Goal: Information Seeking & Learning: Learn about a topic

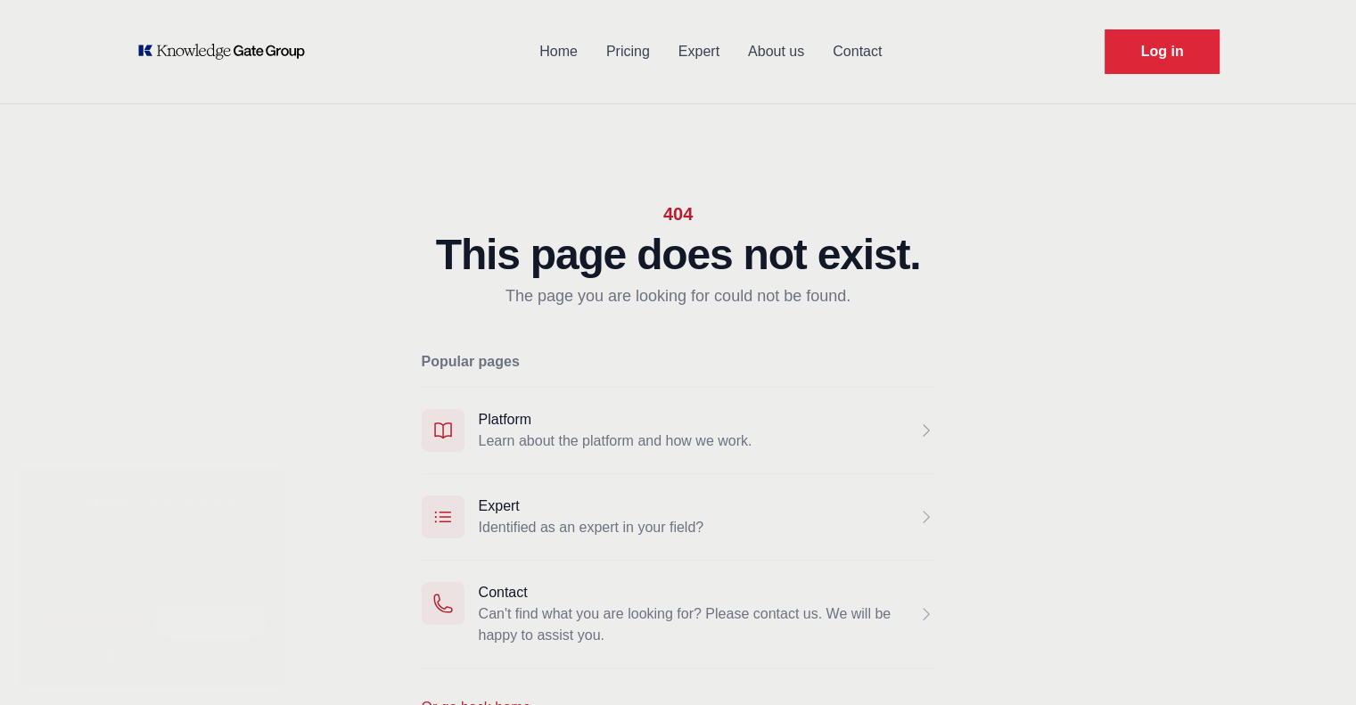
click at [414, 196] on main "404 This page does not exist. The page you are looking for could not be found. …" at bounding box center [678, 460] width 1141 height 688
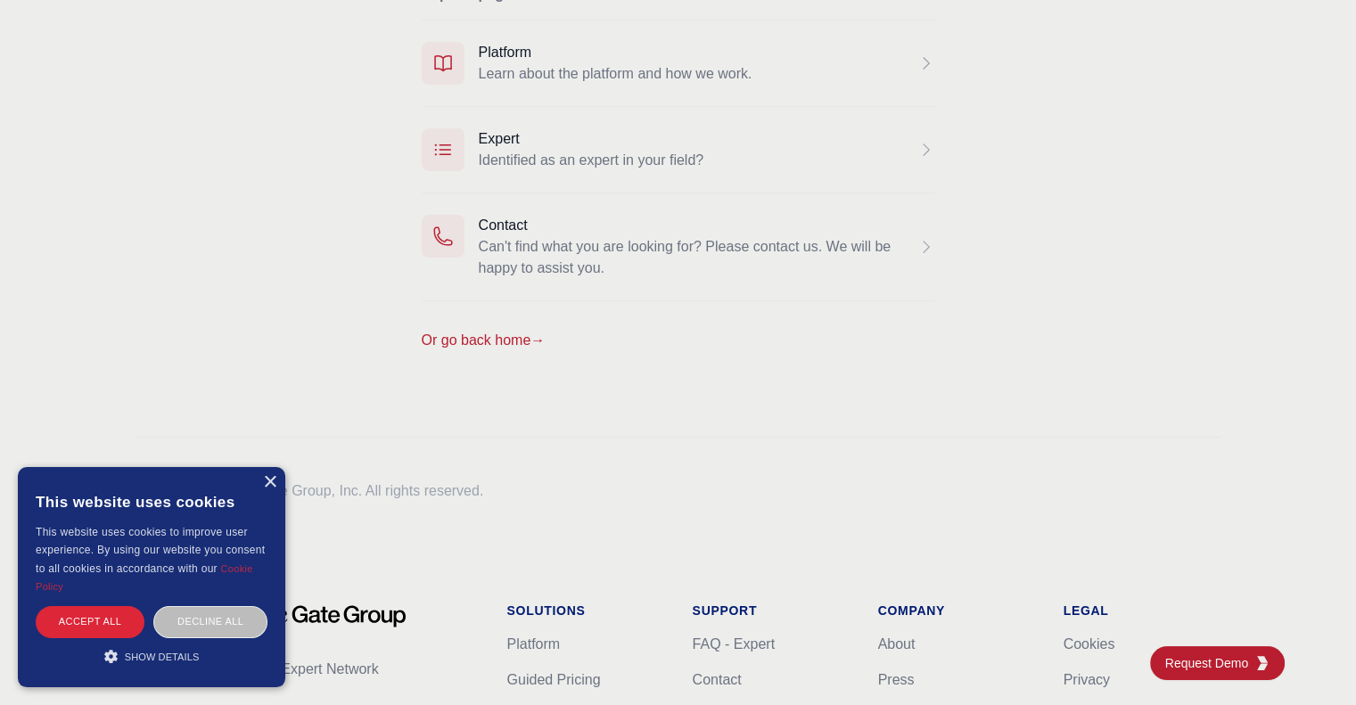
click at [290, 199] on main "404 This page does not exist. The page you are looking for could not be found. …" at bounding box center [678, 93] width 1141 height 688
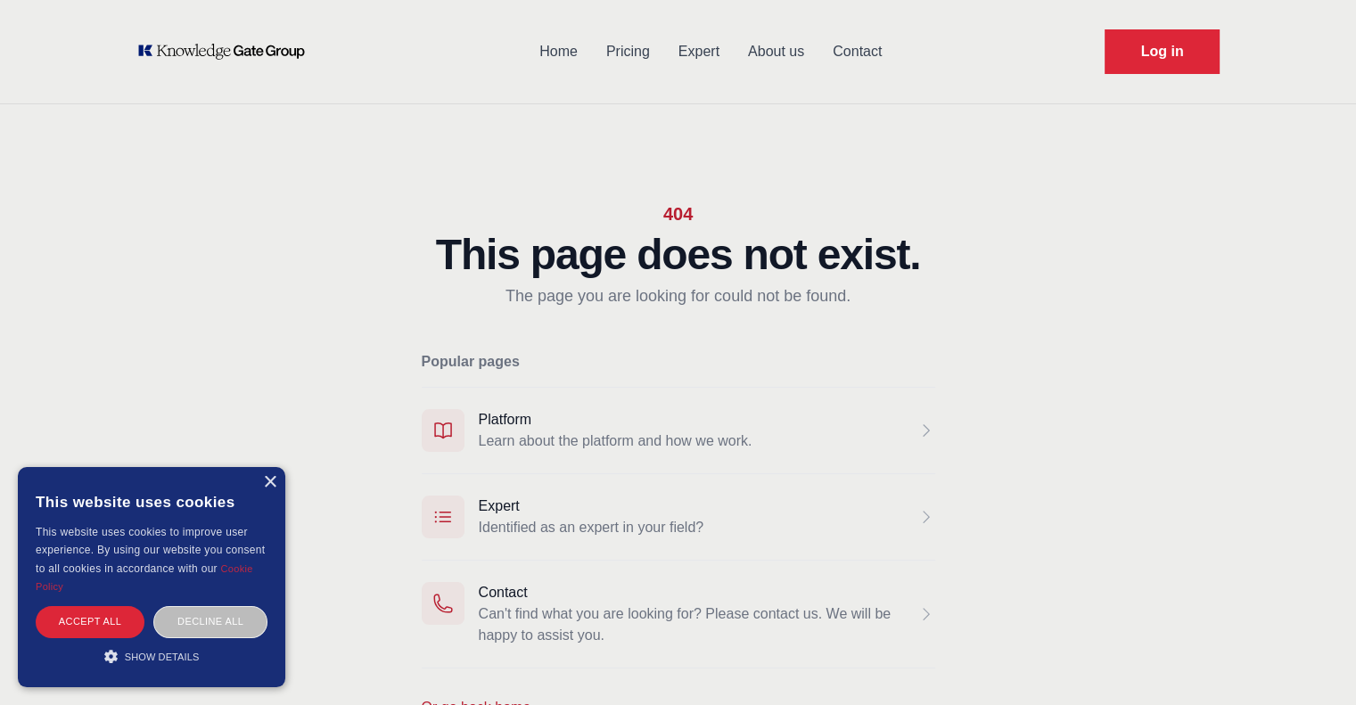
click at [633, 140] on div "404 This page does not exist. The page you are looking for could not be found. …" at bounding box center [679, 460] width 514 height 688
click at [348, 289] on main "404 This page does not exist. The page you are looking for could not be found. …" at bounding box center [678, 460] width 1141 height 688
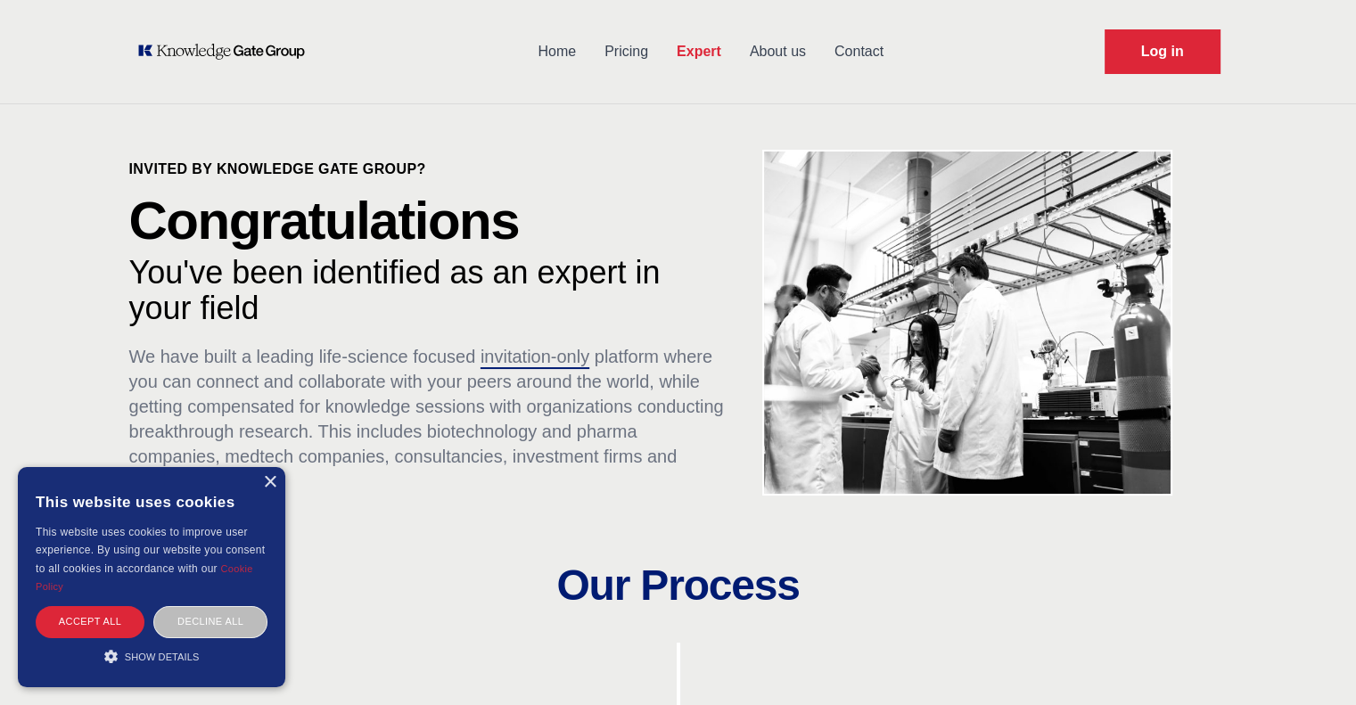
click at [560, 205] on p "Congratulations" at bounding box center [428, 220] width 599 height 53
click at [337, 370] on p "We have built a leading life-science focused invitation-only platform where you…" at bounding box center [428, 419] width 599 height 150
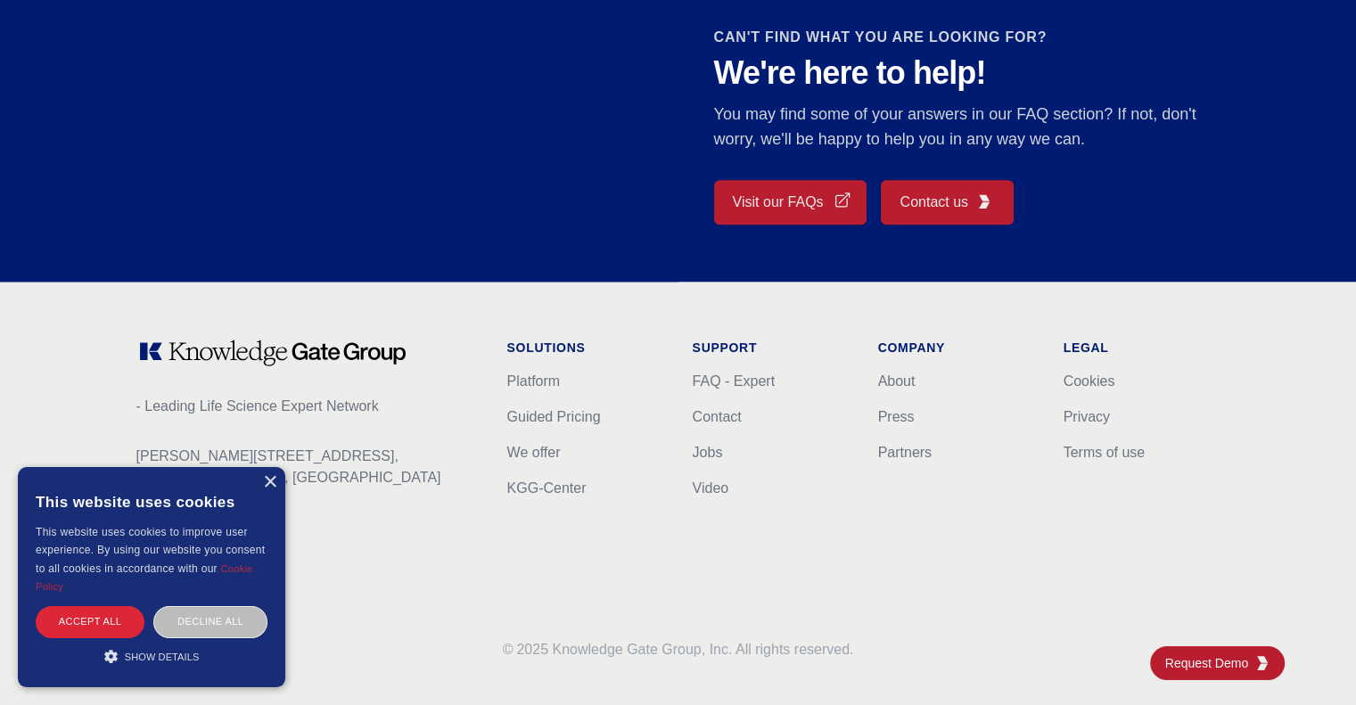
scroll to position [1608, 0]
